Goal: Information Seeking & Learning: Learn about a topic

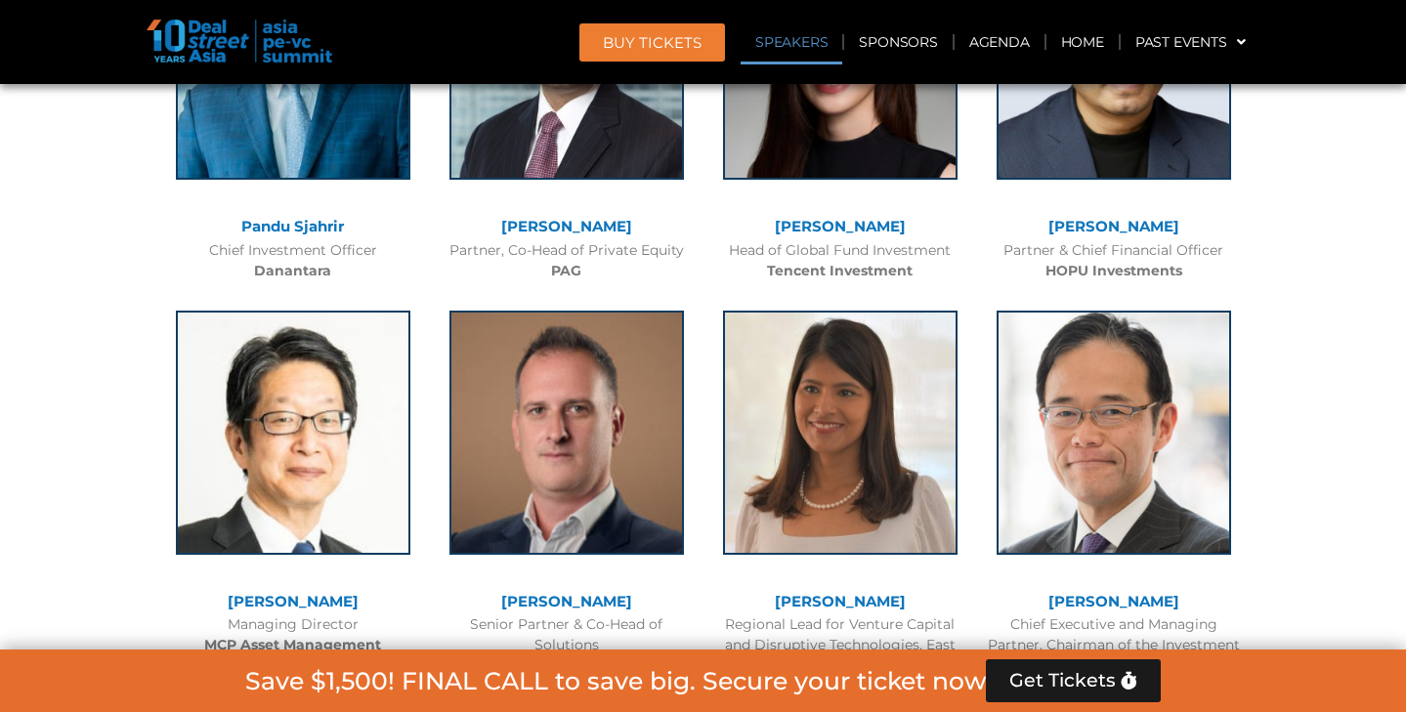
scroll to position [2352, 0]
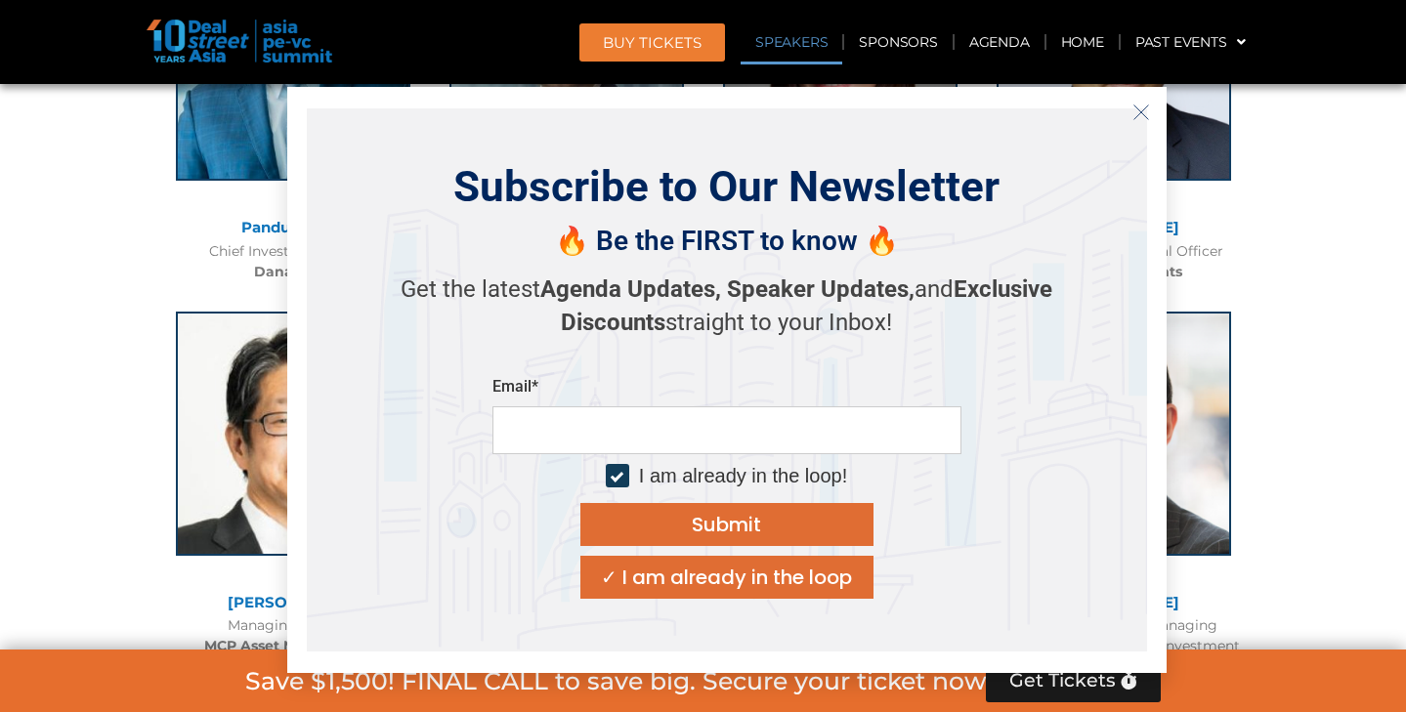
click at [1140, 117] on icon "Close" at bounding box center [1141, 113] width 18 height 18
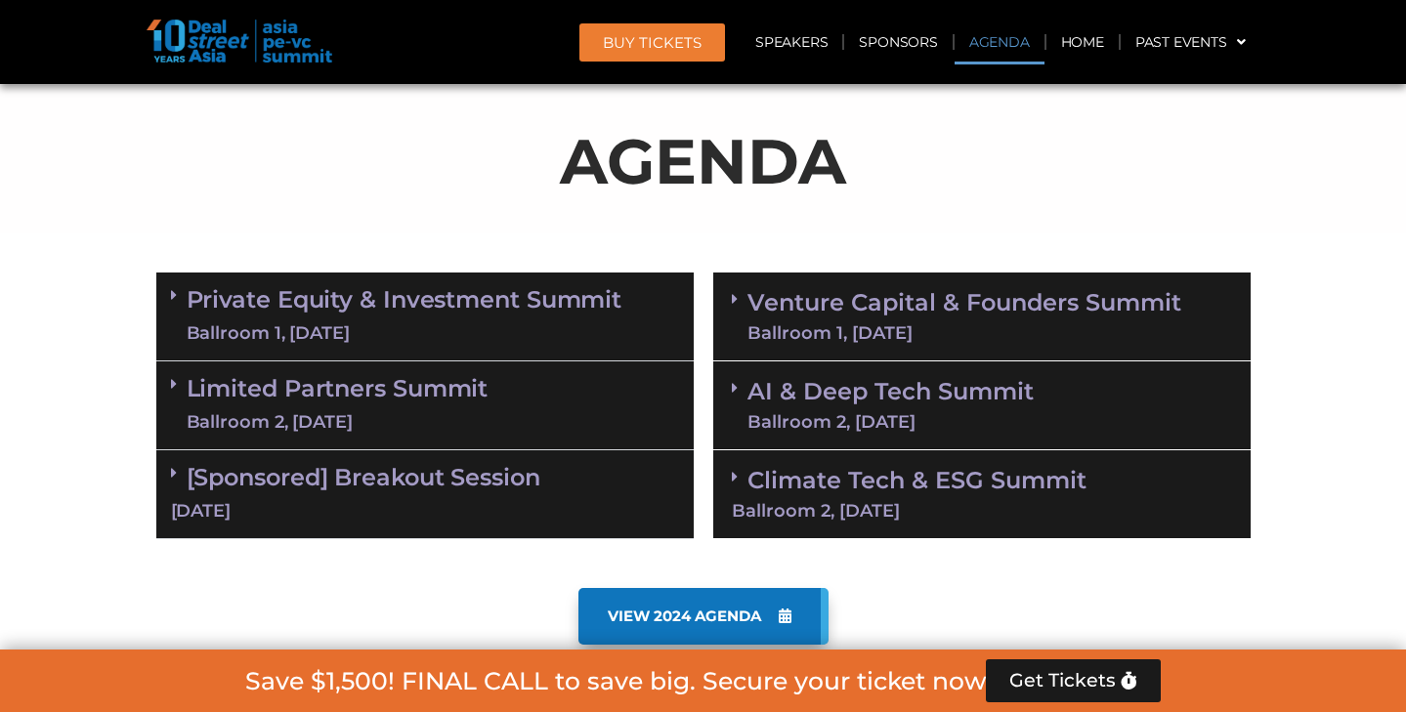
scroll to position [1022, 0]
click at [391, 387] on link "Limited Partners [GEOGRAPHIC_DATA] 2, [DATE]" at bounding box center [338, 405] width 302 height 59
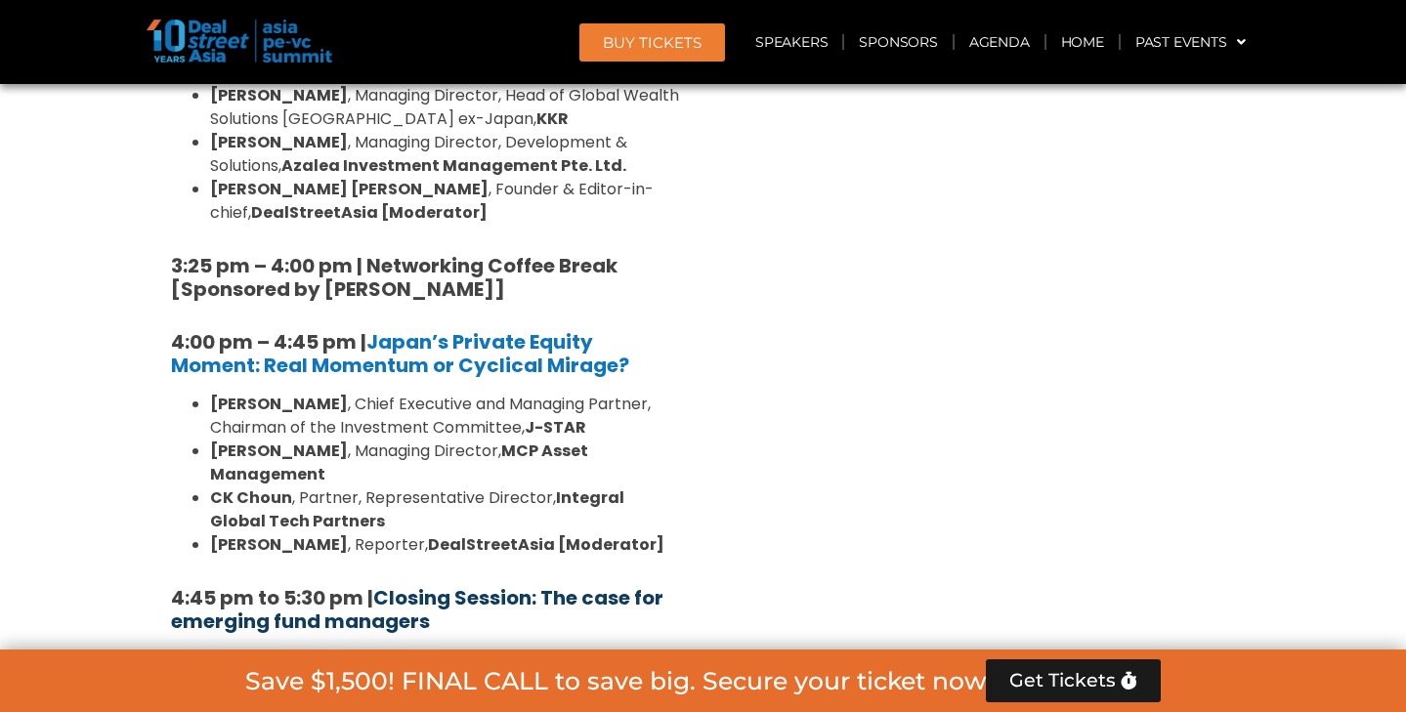
scroll to position [2652, 0]
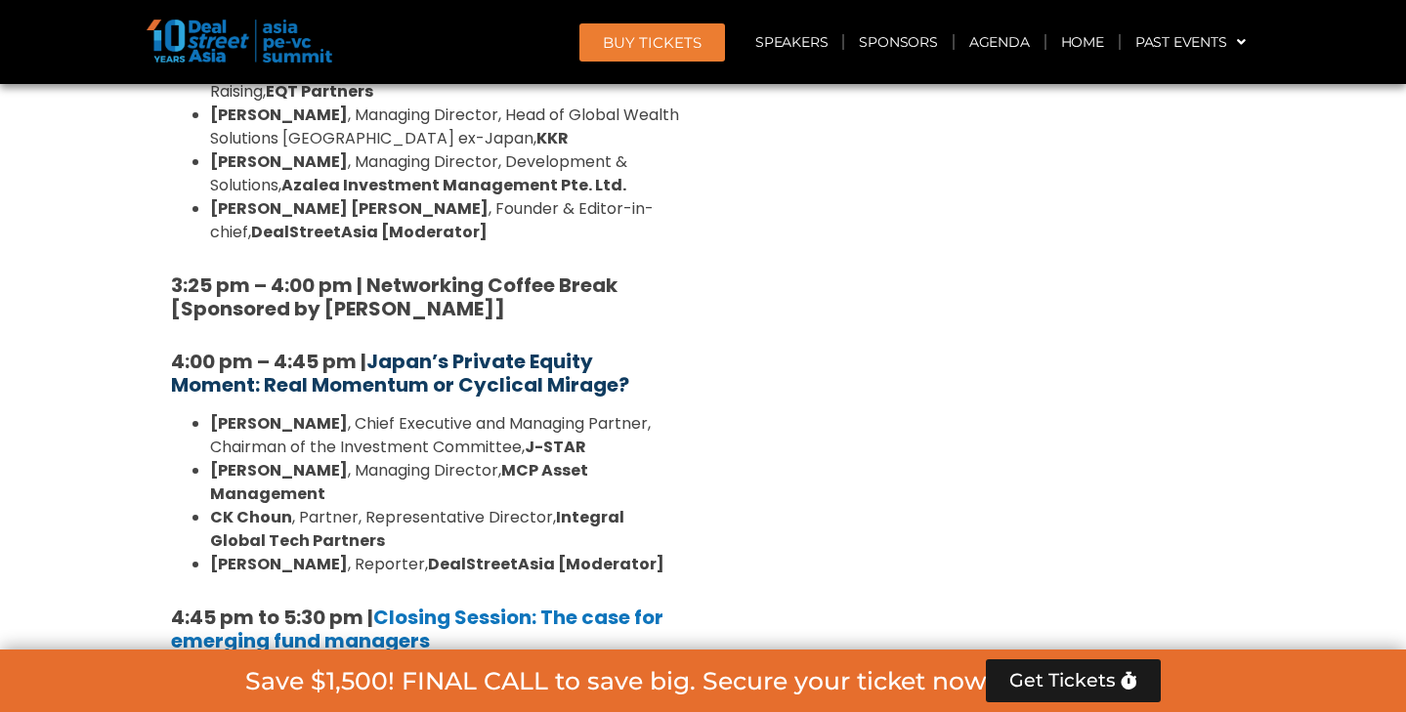
click at [463, 348] on b "Japan’s Private Equity Moment: Real Momentum or Cyclical Mirage?" at bounding box center [400, 373] width 458 height 51
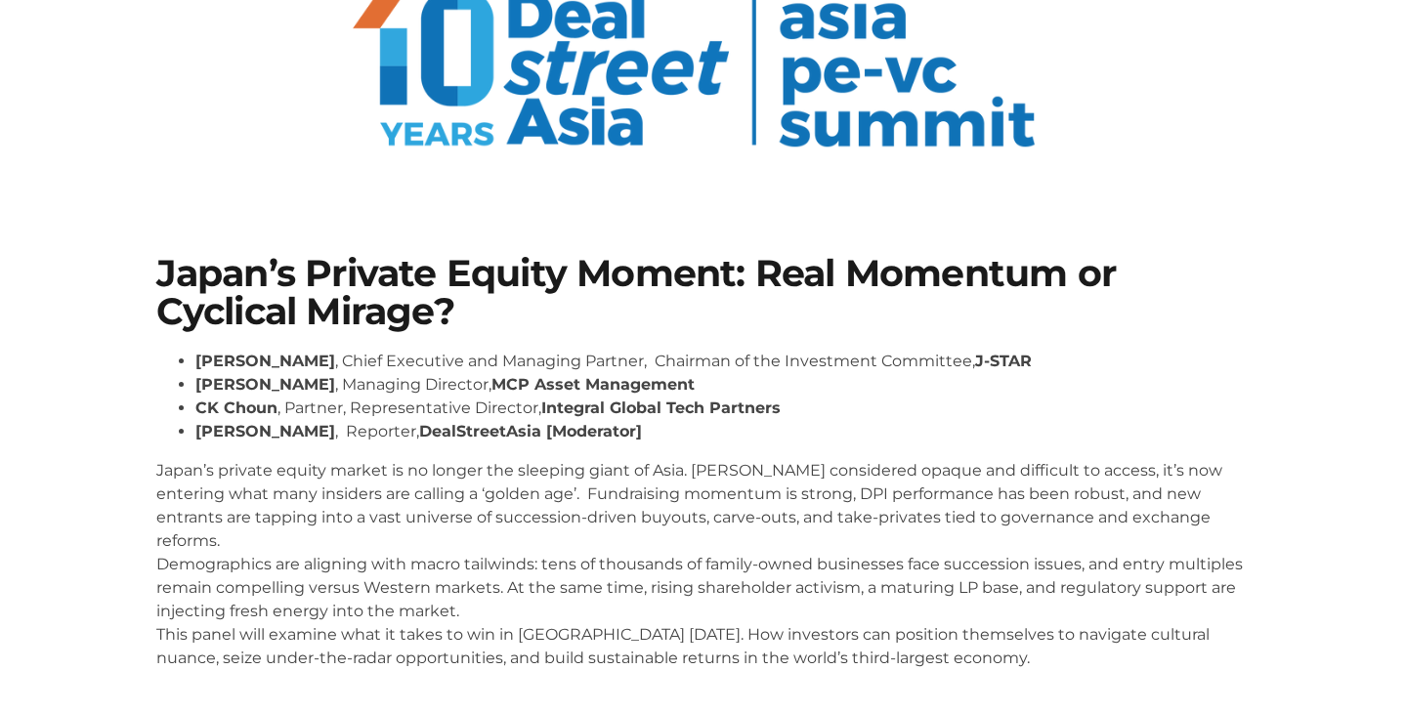
scroll to position [164, 0]
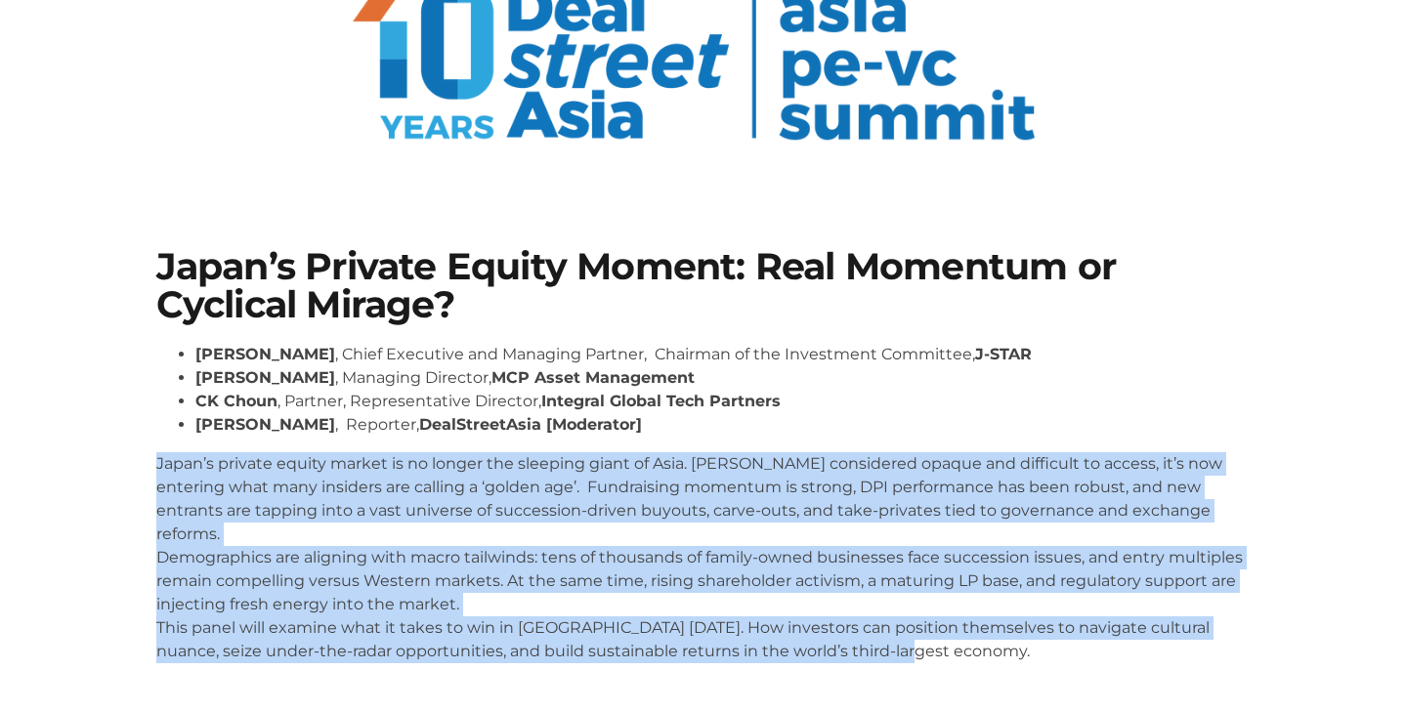
drag, startPoint x: 151, startPoint y: 463, endPoint x: 939, endPoint y: 636, distance: 806.1
click at [939, 636] on div "Japan’s Private Equity Moment: Real Momentum or Cyclical Mirage? Gregory Rokuro…" at bounding box center [704, 463] width 1114 height 450
copy p "Japan’s private equity market is no longer the sleeping giant of Asia. Long con…"
